Goal: Navigation & Orientation: Understand site structure

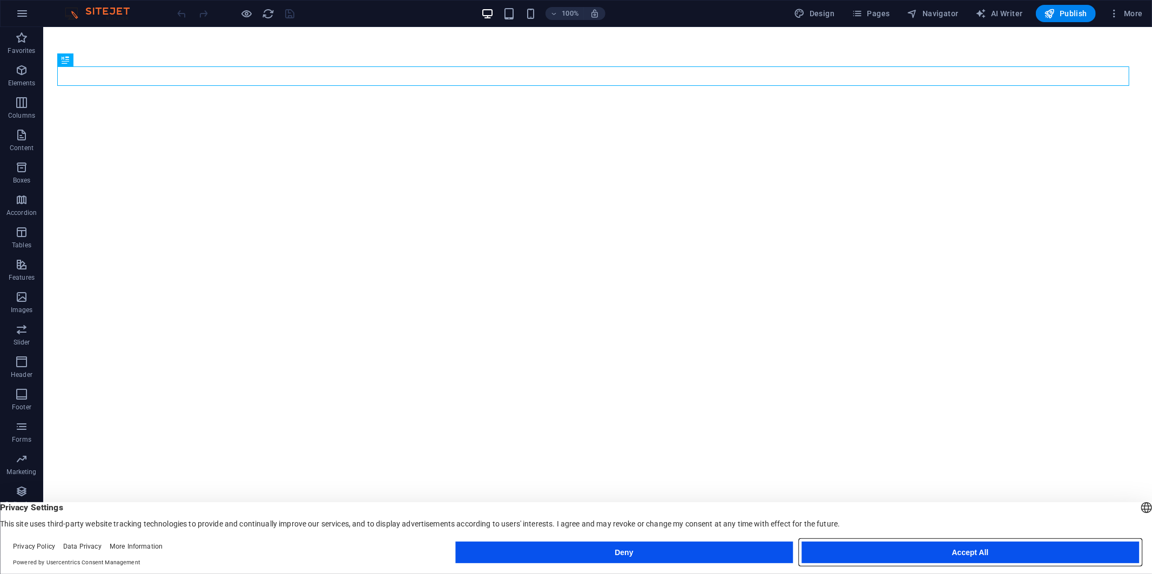
click at [912, 553] on button "Accept All" at bounding box center [970, 553] width 338 height 22
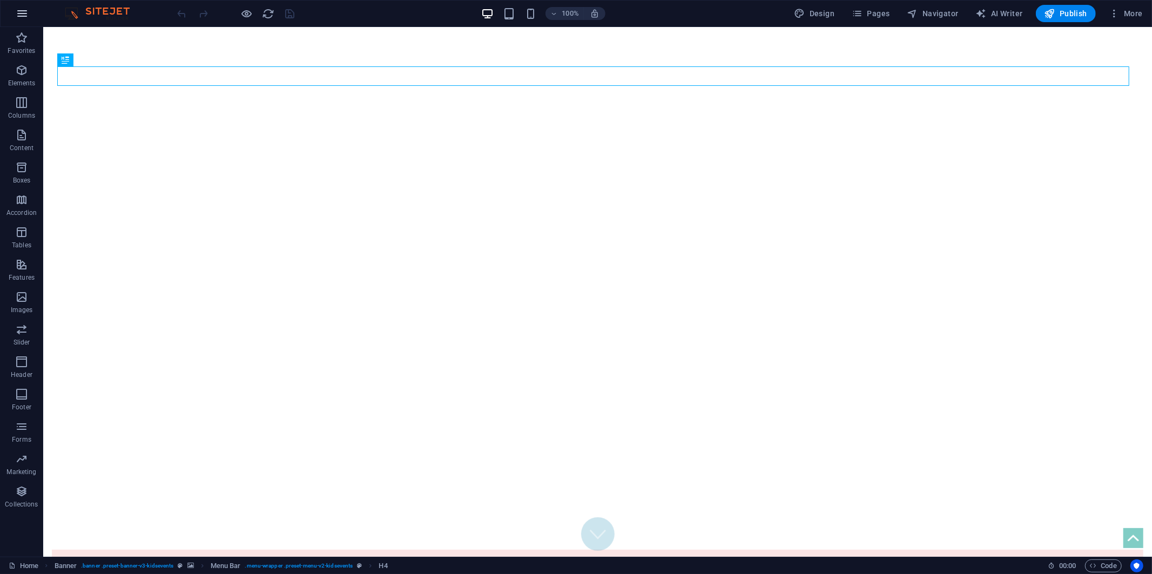
click at [23, 12] on icon "button" at bounding box center [22, 13] width 13 height 13
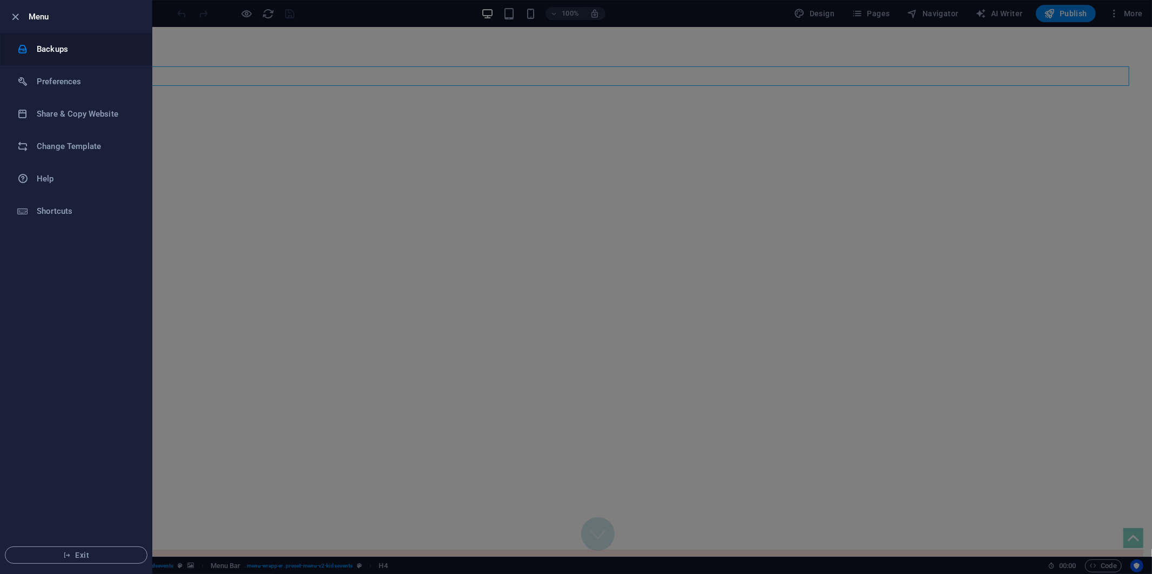
click at [51, 44] on h6 "Backups" at bounding box center [87, 49] width 100 height 13
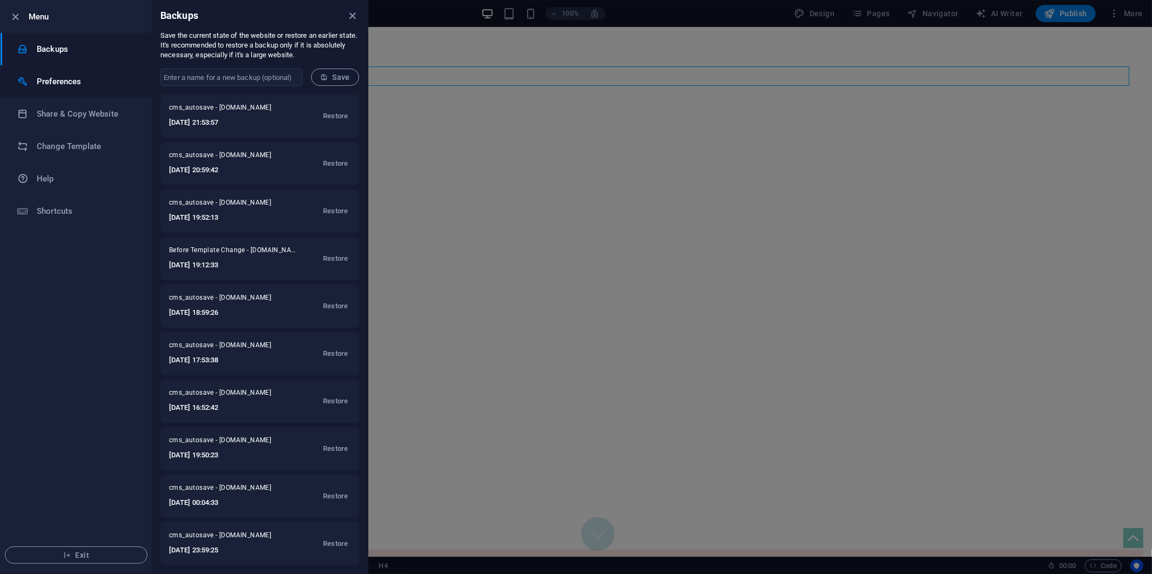
click at [59, 76] on h6 "Preferences" at bounding box center [87, 81] width 100 height 13
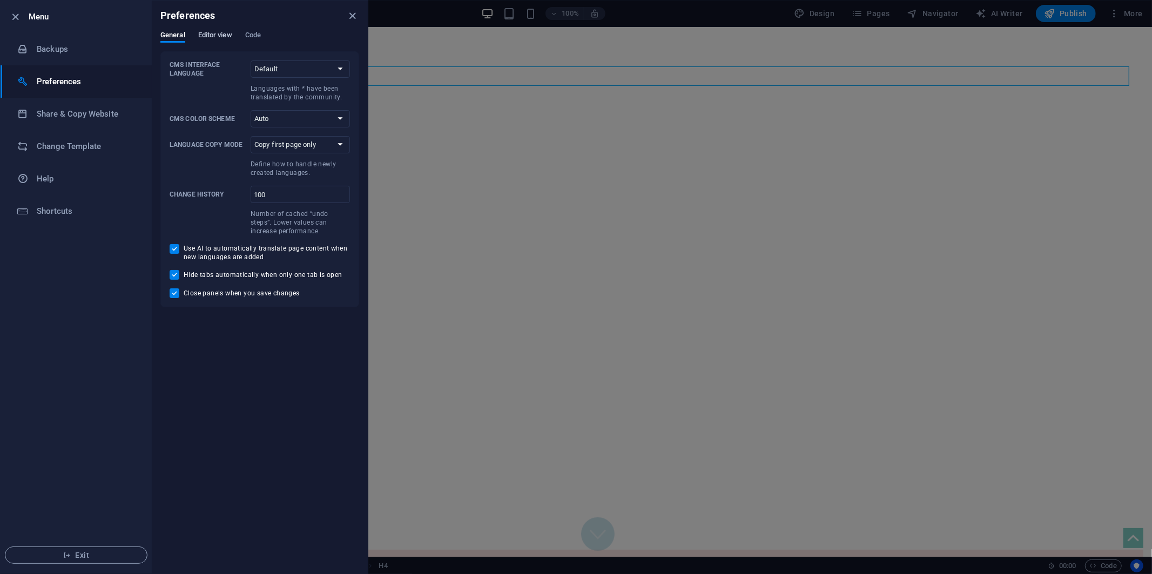
click at [221, 32] on span "Editor view" at bounding box center [215, 36] width 34 height 15
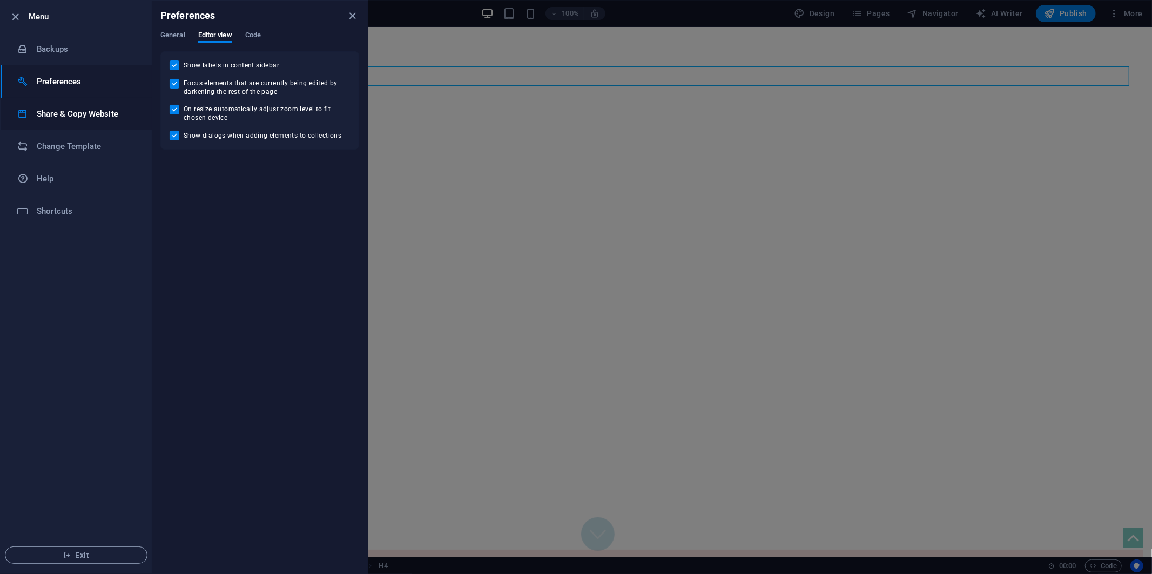
click at [58, 115] on h6 "Share & Copy Website" at bounding box center [87, 113] width 100 height 13
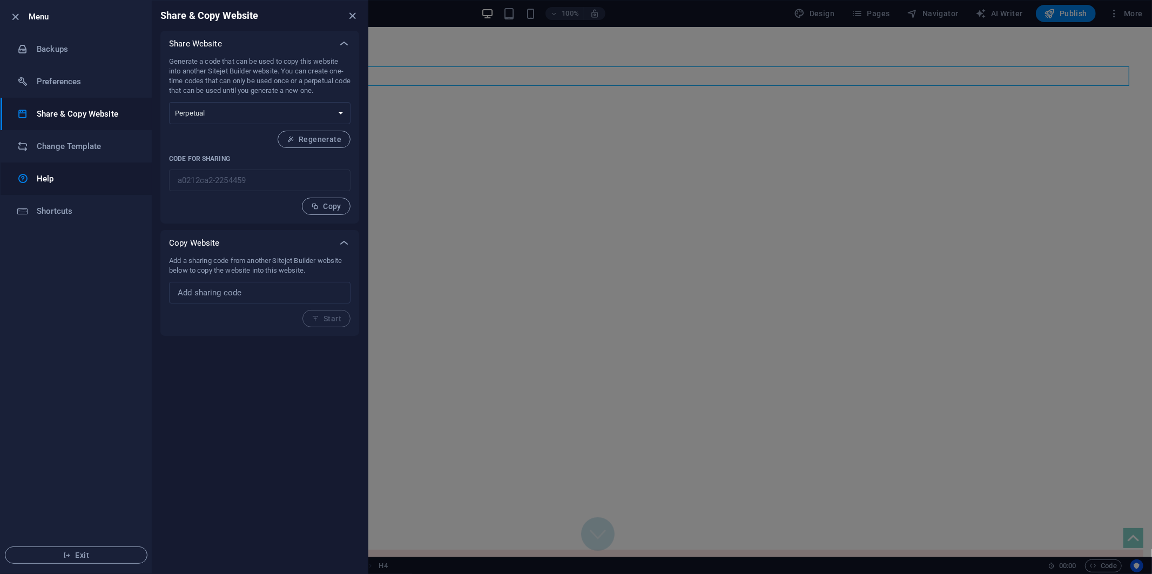
click at [42, 175] on h6 "Help" at bounding box center [87, 178] width 100 height 13
click at [54, 212] on h6 "Shortcuts" at bounding box center [87, 211] width 100 height 13
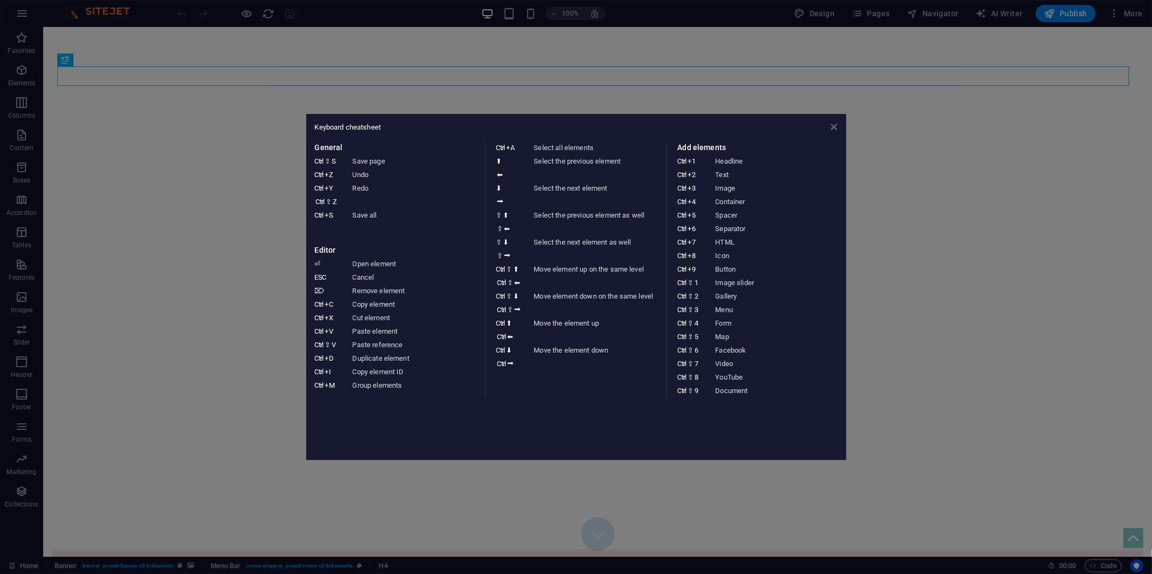
click at [834, 127] on icon at bounding box center [834, 127] width 6 height 9
